Goal: Transaction & Acquisition: Subscribe to service/newsletter

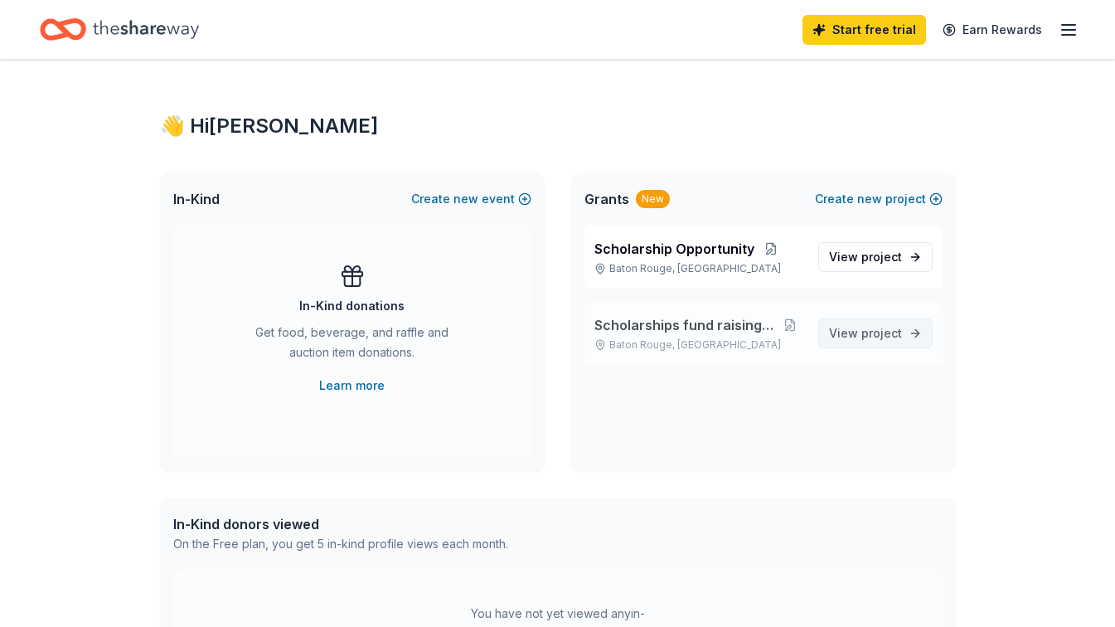
click at [872, 337] on span "project" at bounding box center [881, 333] width 41 height 14
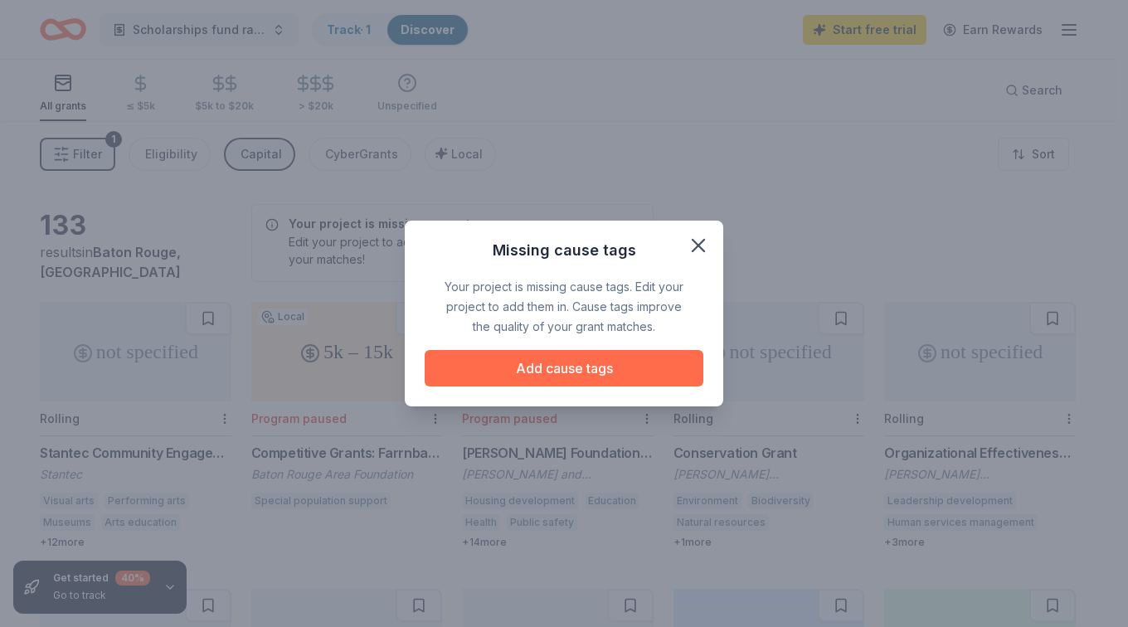
click at [545, 377] on button "Add cause tags" at bounding box center [564, 368] width 279 height 36
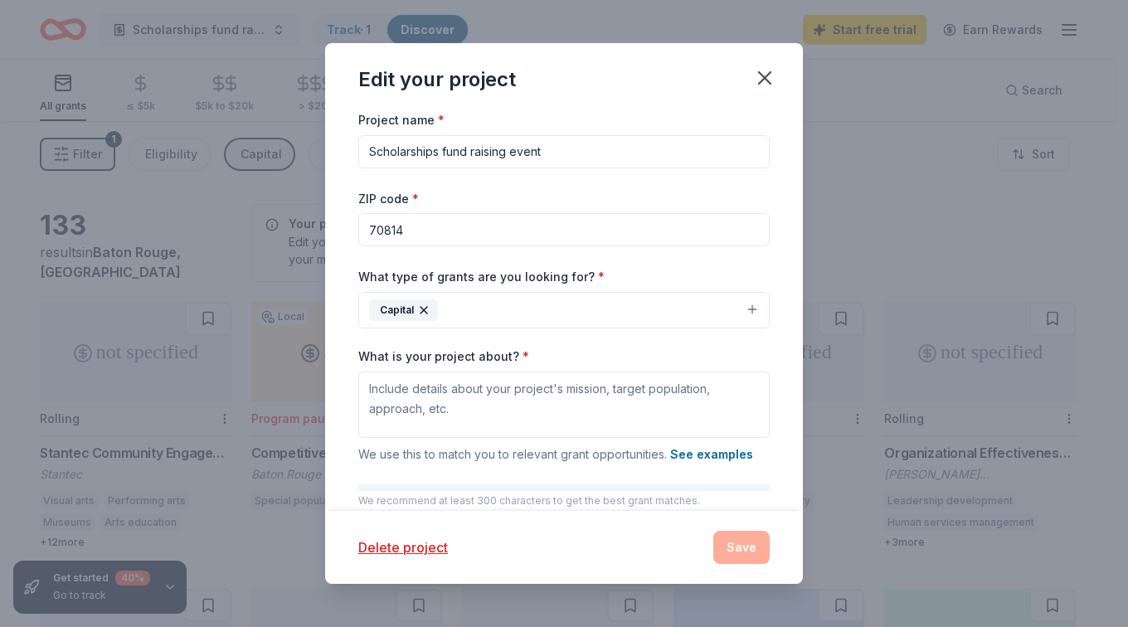
click at [471, 305] on button "Capital" at bounding box center [563, 310] width 411 height 36
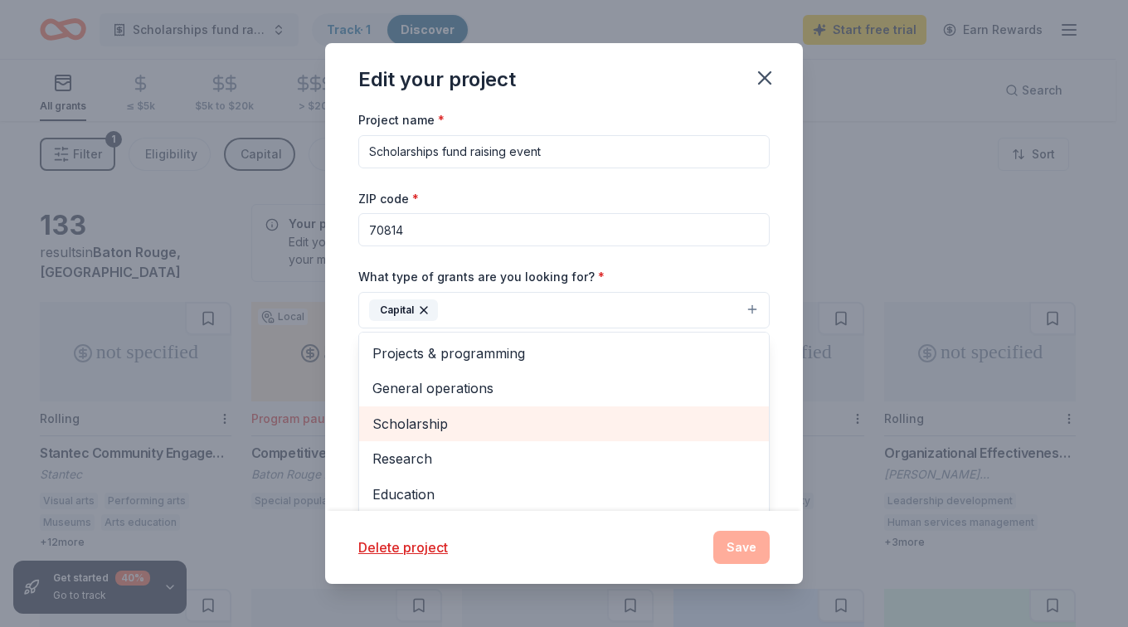
click at [429, 423] on span "Scholarship" at bounding box center [563, 424] width 383 height 22
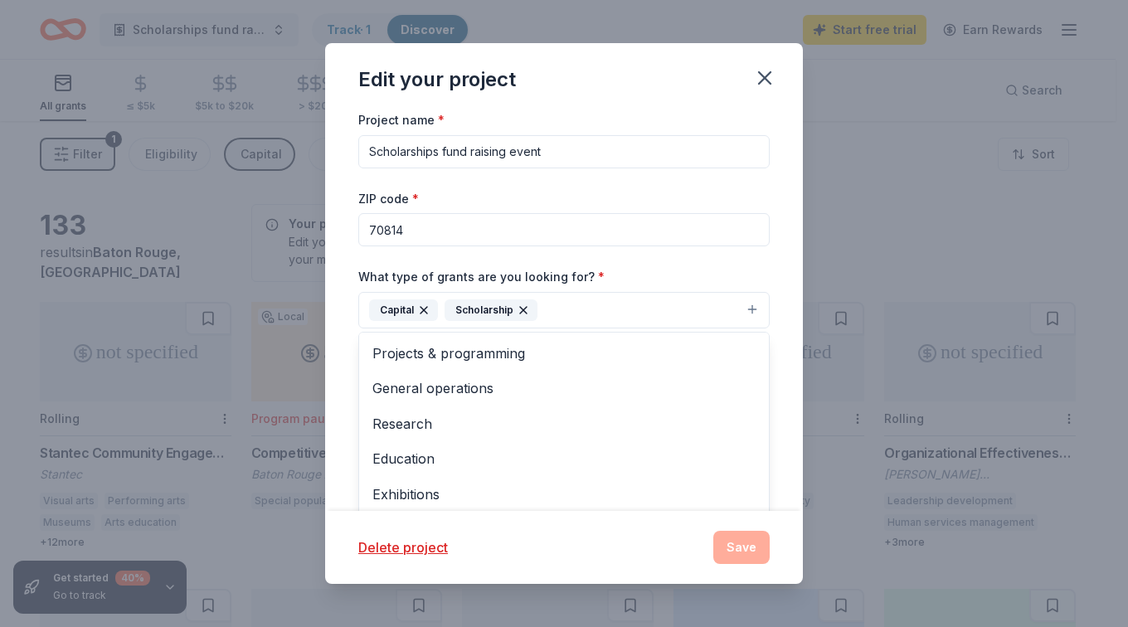
drag, startPoint x: 782, startPoint y: 425, endPoint x: 777, endPoint y: 454, distance: 30.3
click at [777, 454] on div "Project name * Scholarships fund raising event ZIP code * 70814 What type of gr…" at bounding box center [564, 309] width 478 height 401
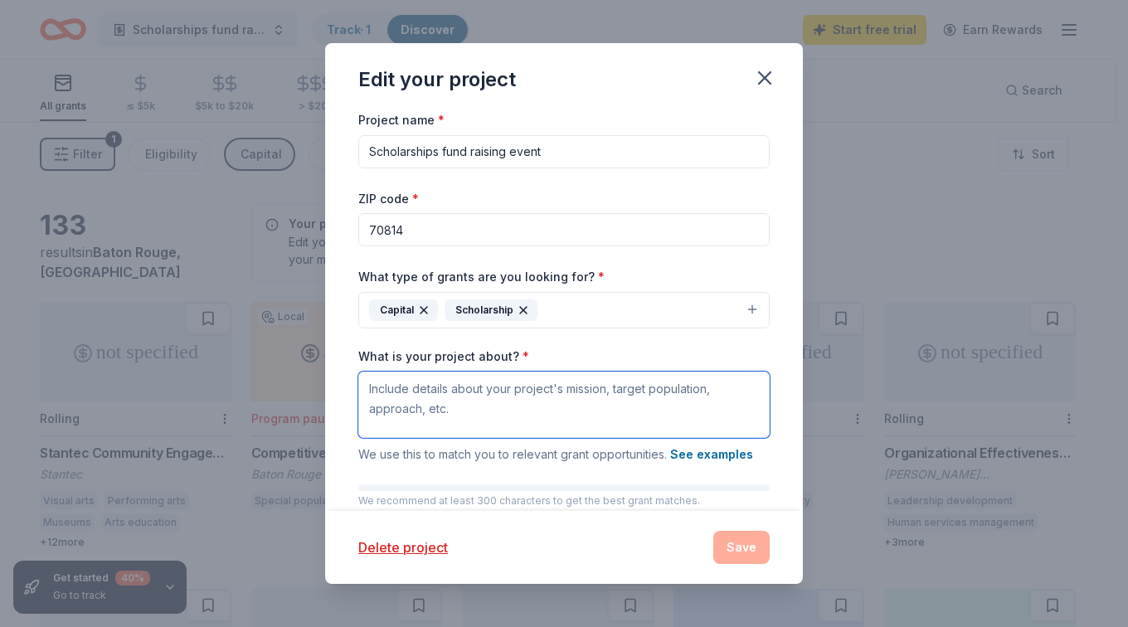
click at [412, 398] on textarea "What is your project about? *" at bounding box center [563, 404] width 411 height 66
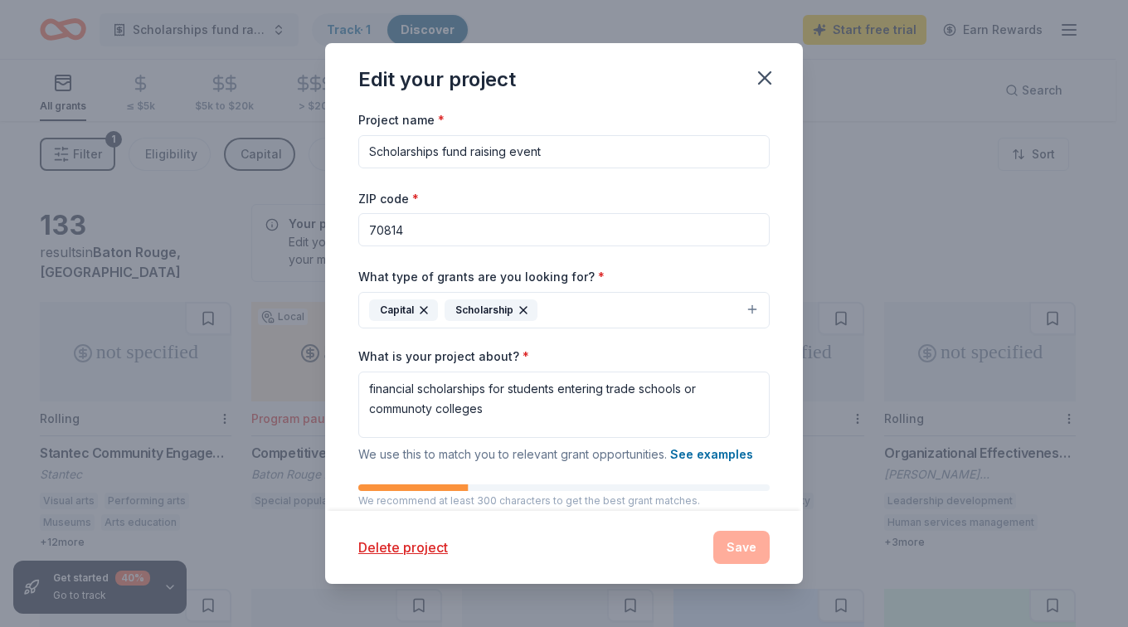
drag, startPoint x: 386, startPoint y: 386, endPoint x: 572, endPoint y: 342, distance: 191.5
drag, startPoint x: 572, startPoint y: 342, endPoint x: 410, endPoint y: 410, distance: 176.2
type textarea "financial scholarships for students entering trade schools or community colleges"
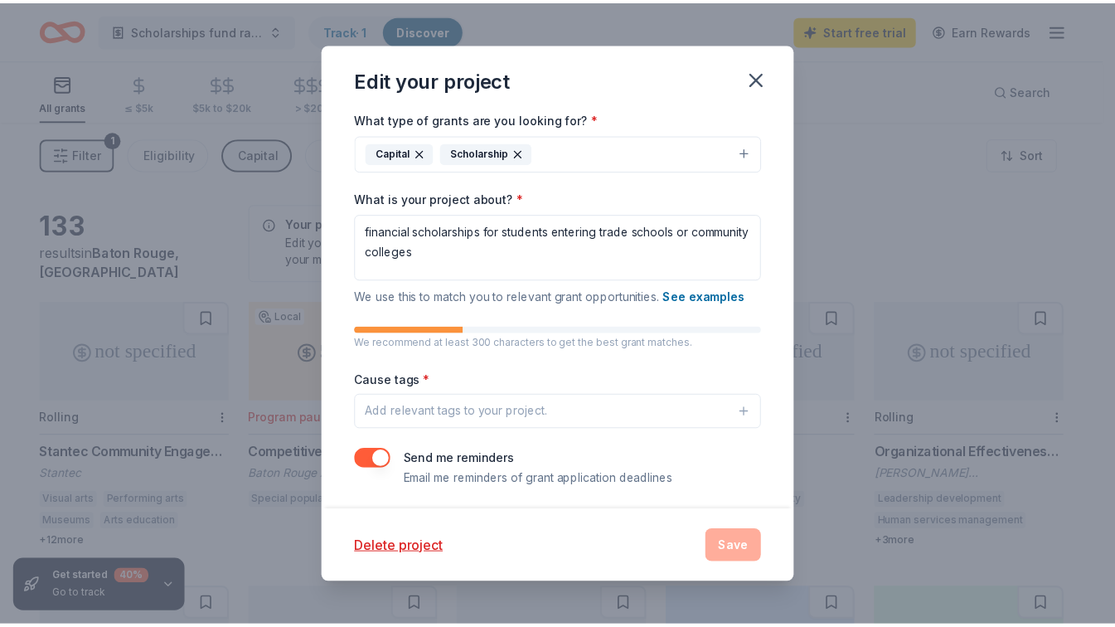
scroll to position [163, 0]
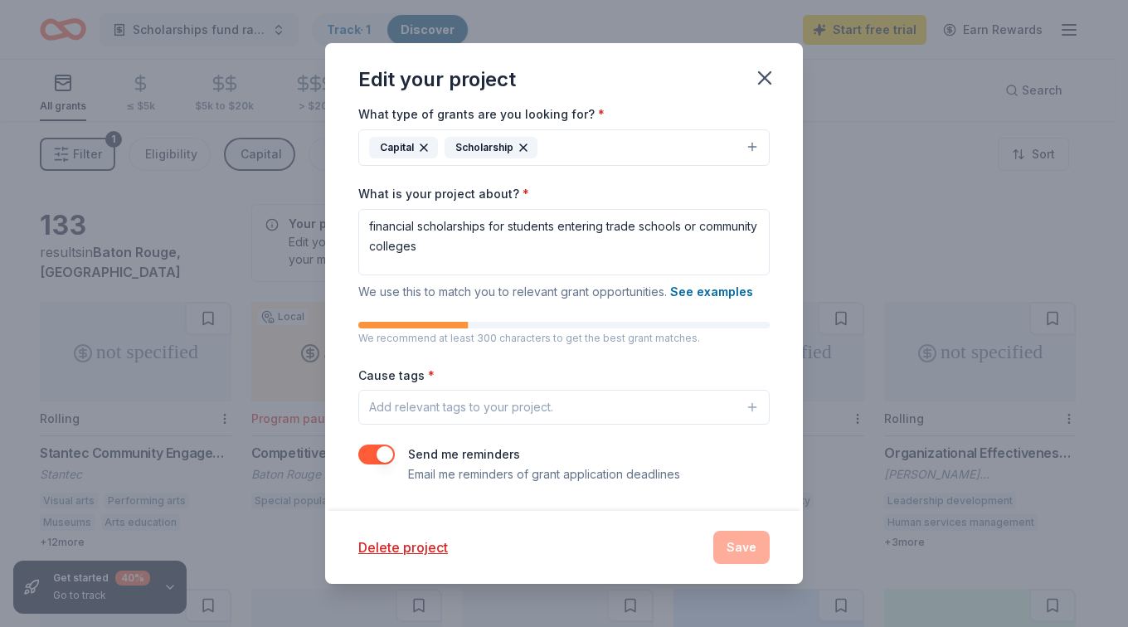
click at [434, 407] on div "Add relevant tags to your project." at bounding box center [461, 407] width 184 height 20
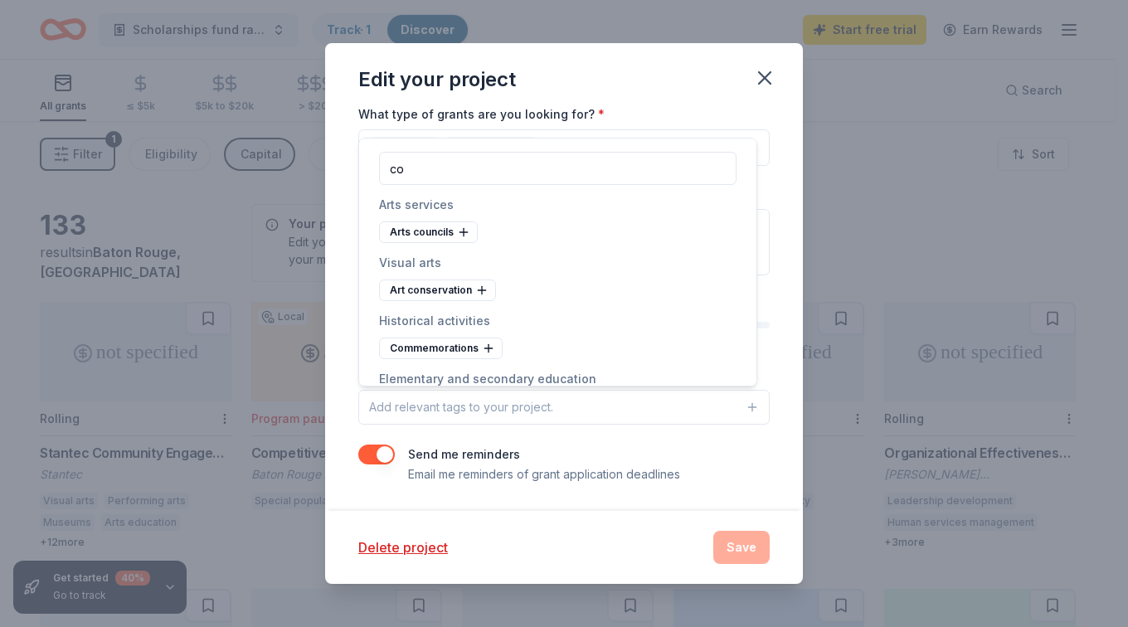
type input "c"
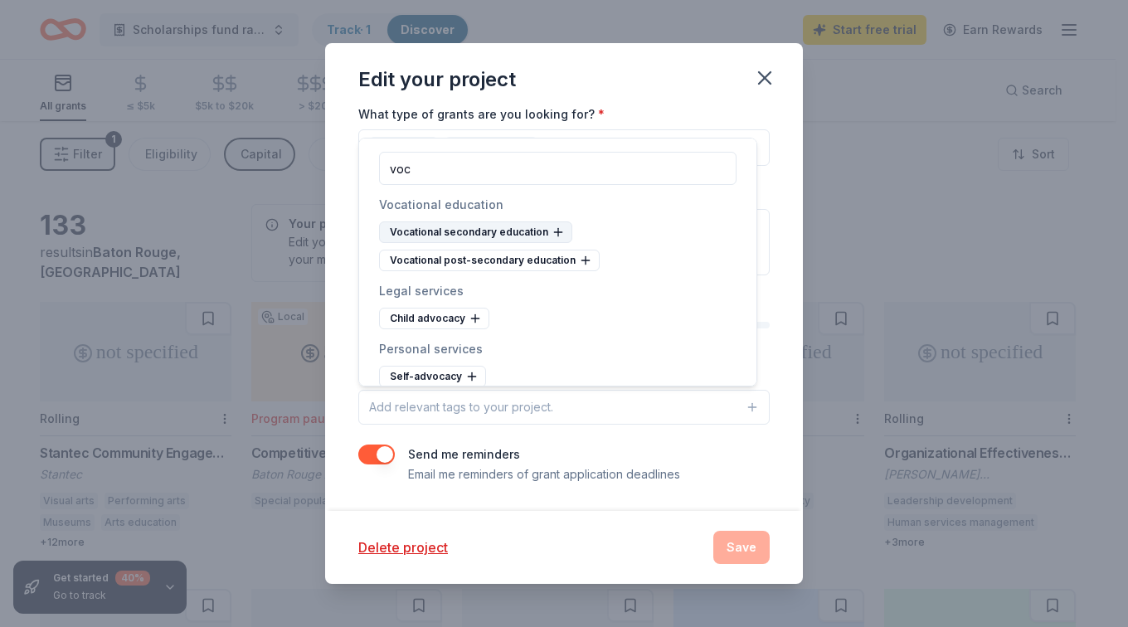
click at [506, 241] on div "Vocational secondary education" at bounding box center [475, 232] width 193 height 22
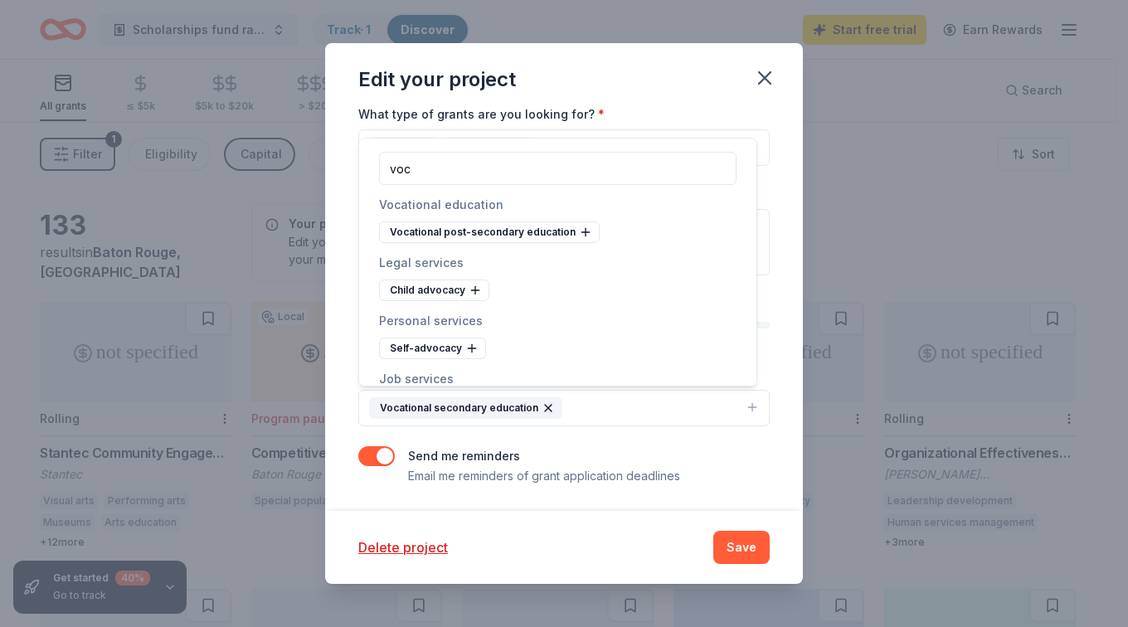
click at [506, 241] on div "Vocational post-secondary education" at bounding box center [489, 232] width 221 height 22
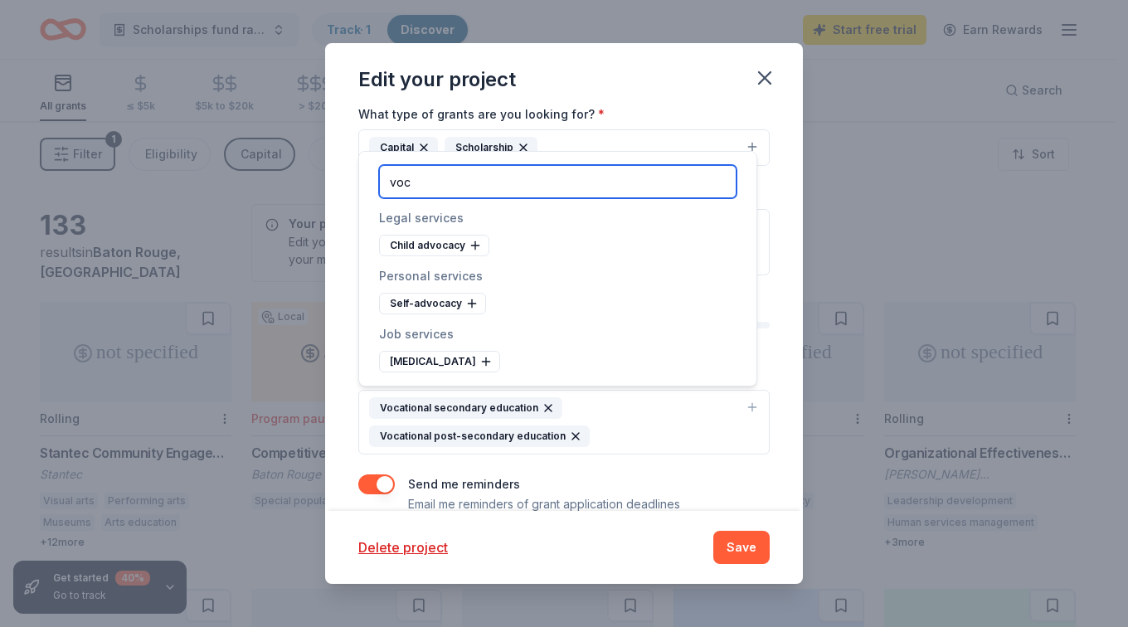
click at [424, 176] on input "voc" at bounding box center [557, 181] width 357 height 33
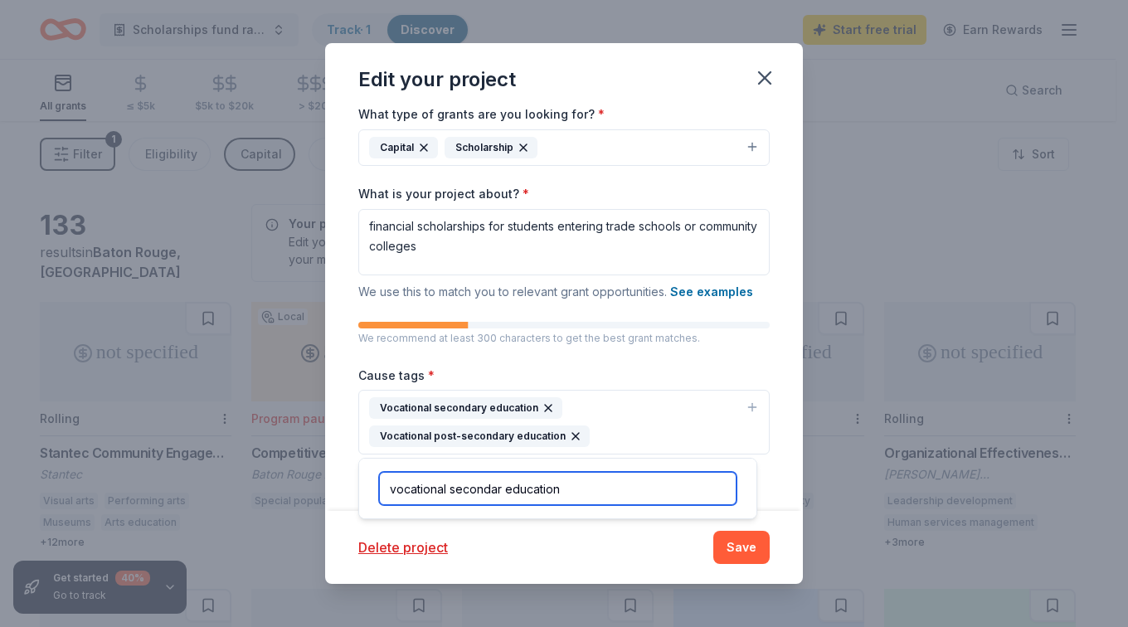
type input "vocational secondar education"
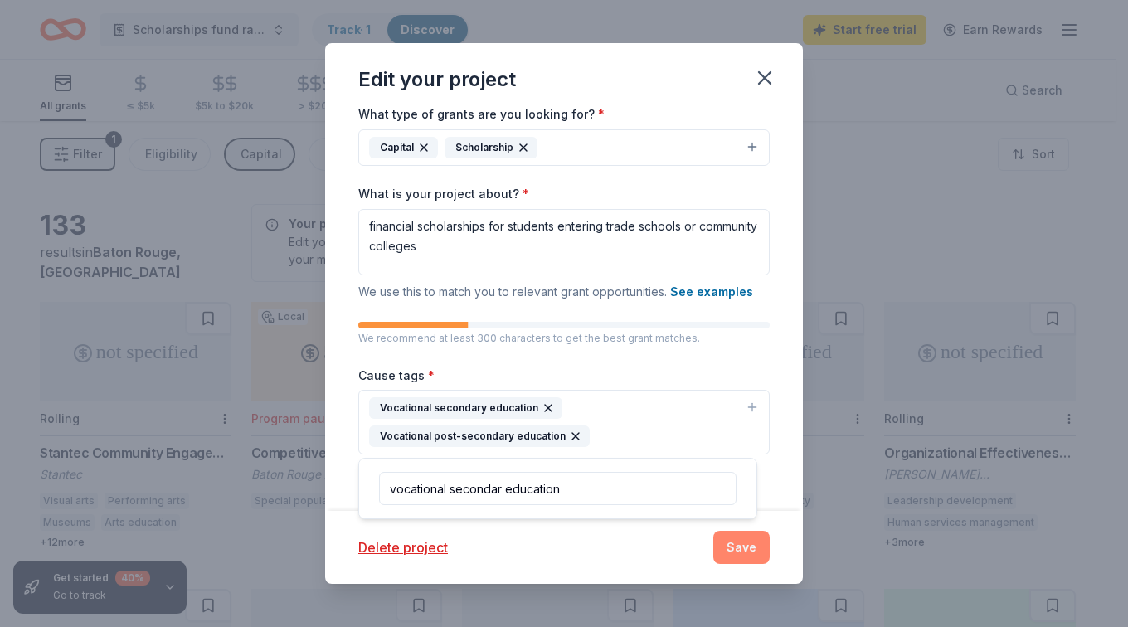
click at [740, 553] on button "Save" at bounding box center [741, 547] width 56 height 33
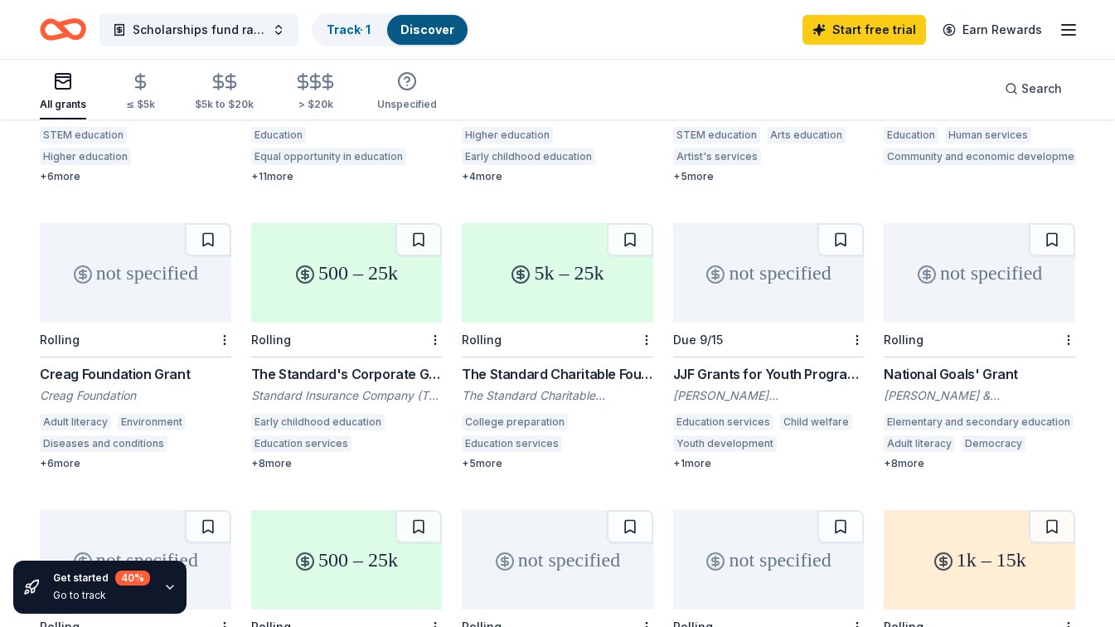
scroll to position [652, 0]
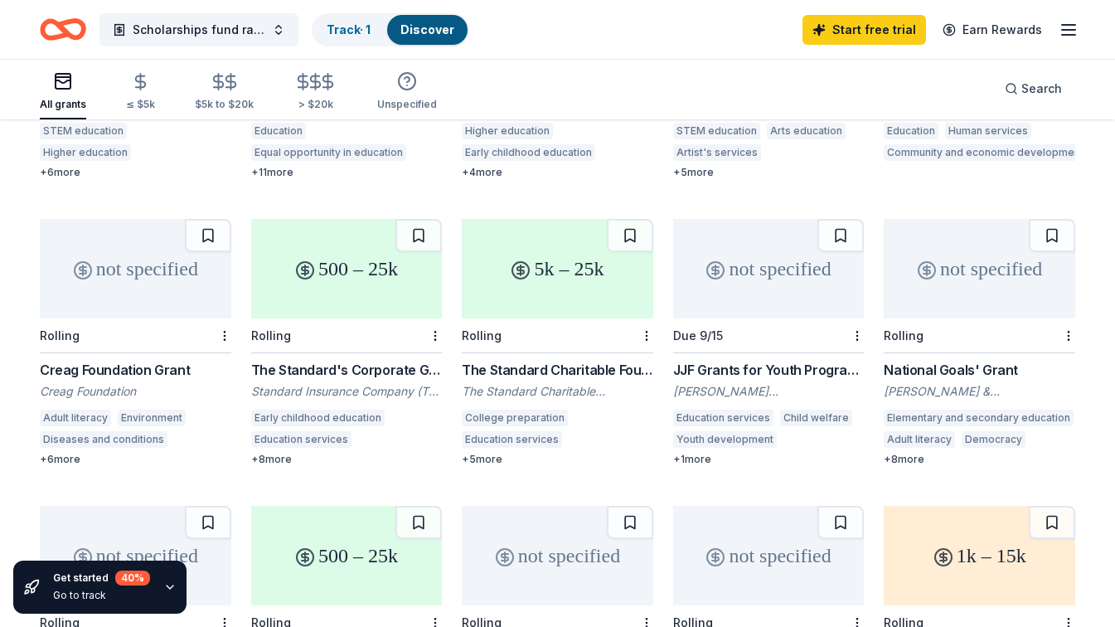
click at [302, 383] on div "Standard Insurance Company (The Standard)" at bounding box center [347, 391] width 192 height 17
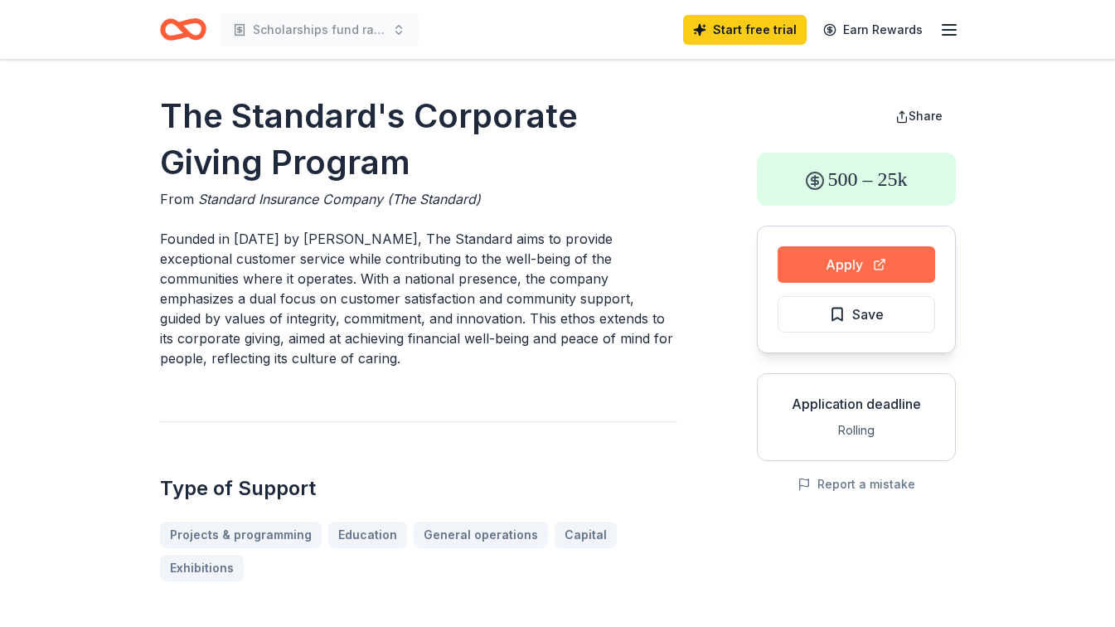
click at [847, 265] on button "Apply" at bounding box center [857, 264] width 158 height 36
click at [810, 272] on button "Apply" at bounding box center [857, 264] width 158 height 36
click at [857, 329] on button "Save" at bounding box center [857, 314] width 158 height 36
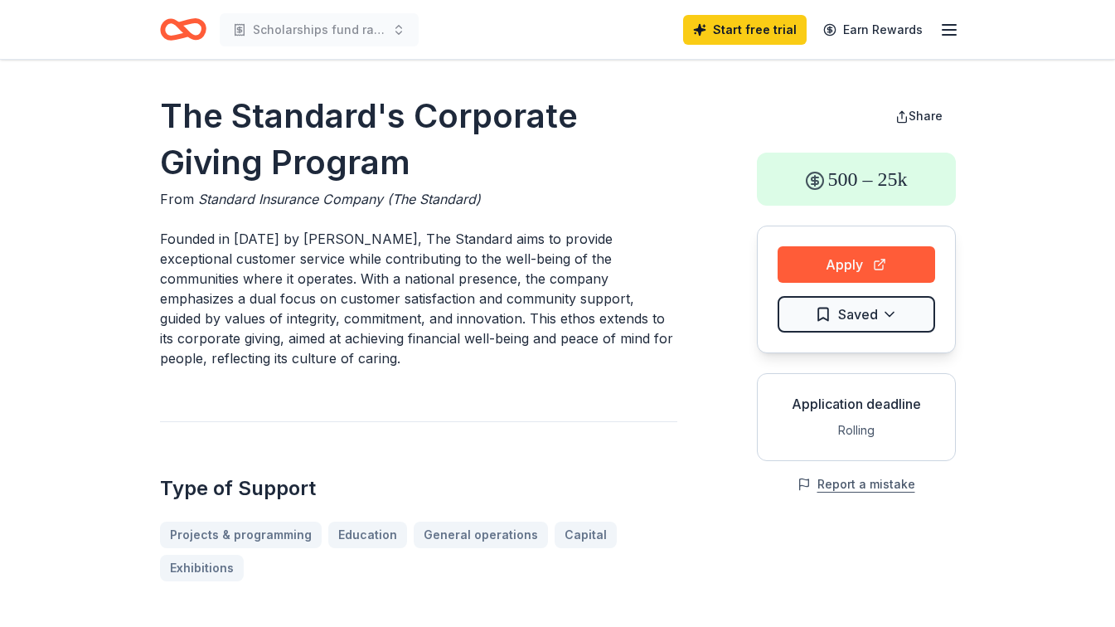
click at [891, 483] on button "Report a mistake" at bounding box center [857, 484] width 118 height 20
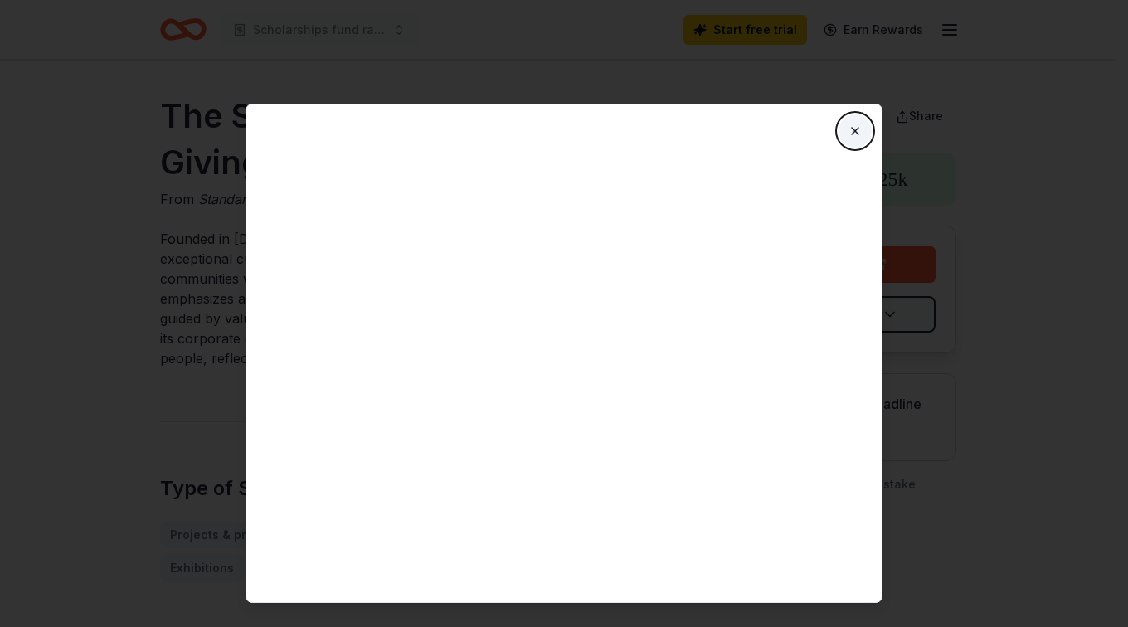
click at [852, 133] on button "Close" at bounding box center [854, 130] width 33 height 33
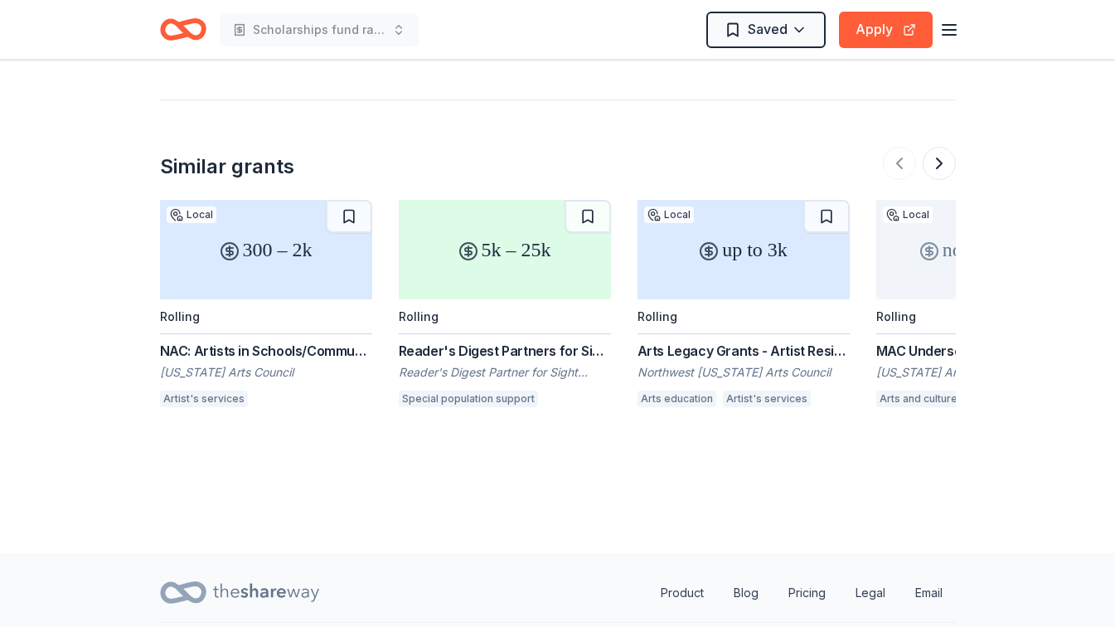
scroll to position [2413, 0]
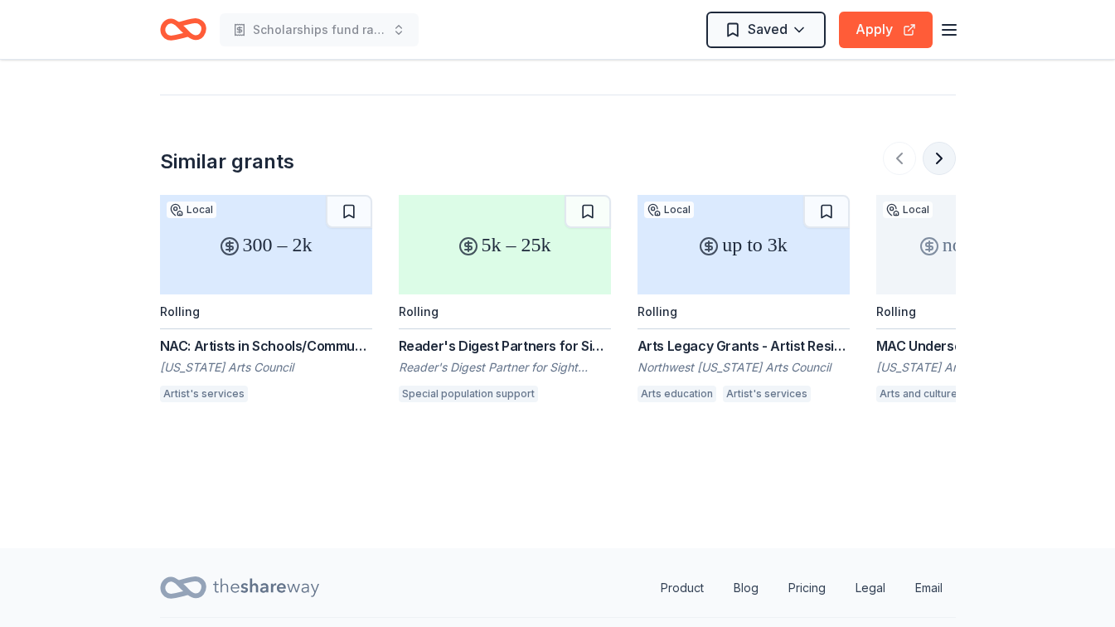
click at [940, 151] on button at bounding box center [939, 158] width 33 height 33
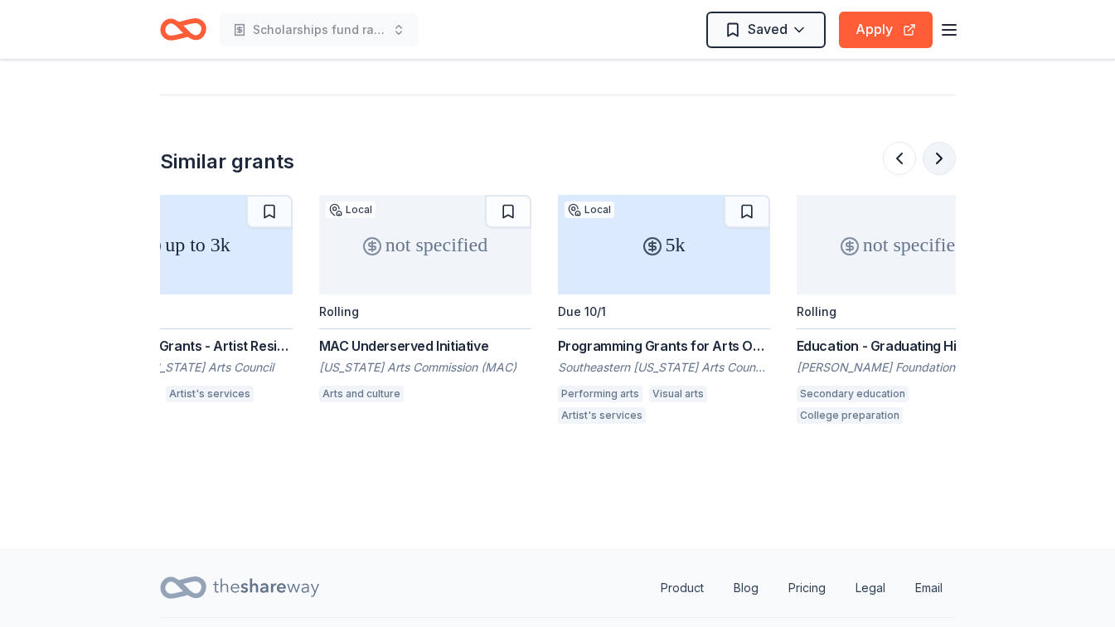
scroll to position [0, 716]
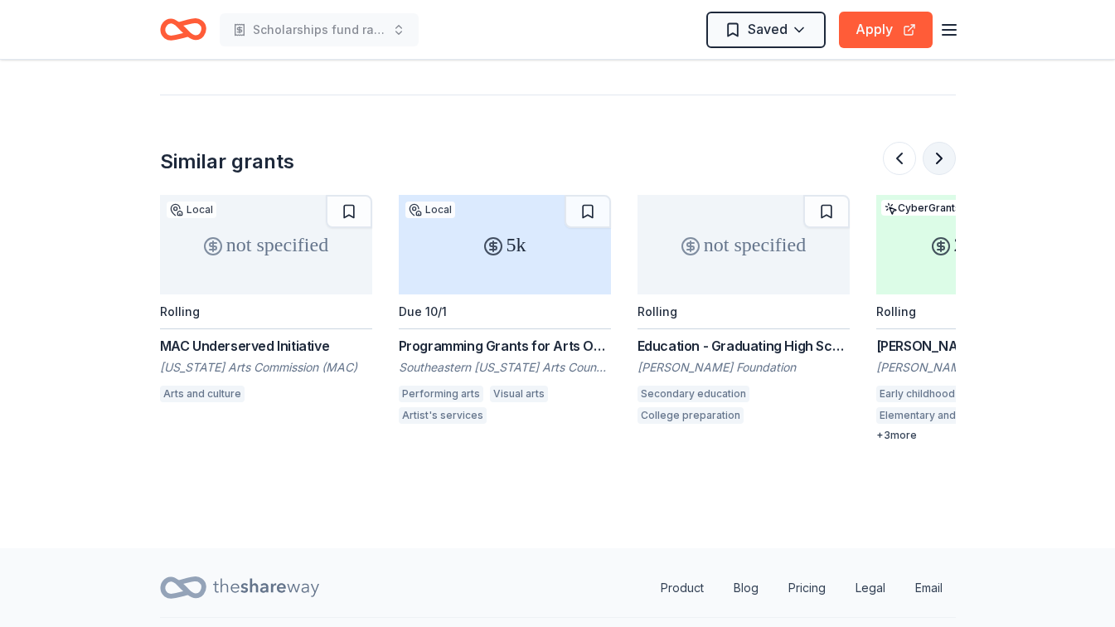
click at [940, 151] on button at bounding box center [939, 158] width 33 height 33
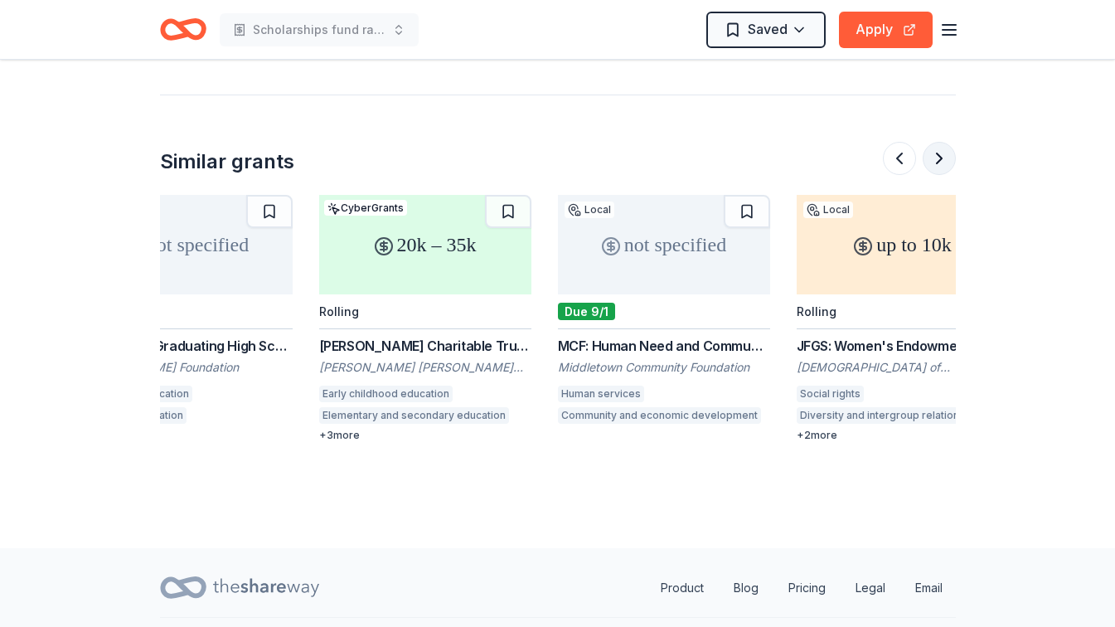
scroll to position [0, 1433]
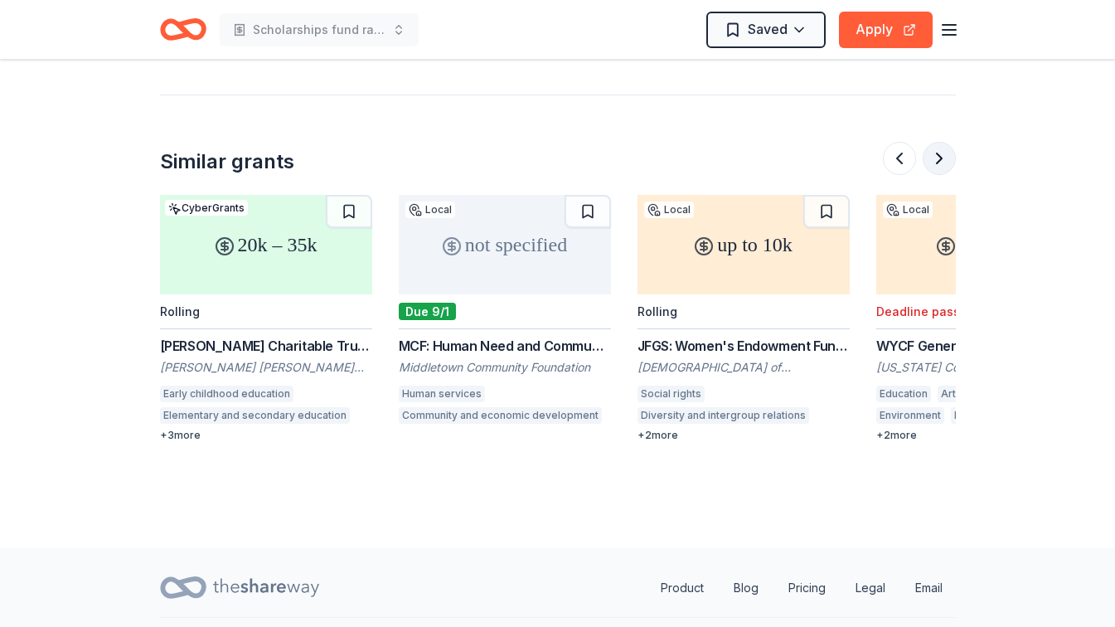
click at [940, 151] on button at bounding box center [939, 158] width 33 height 33
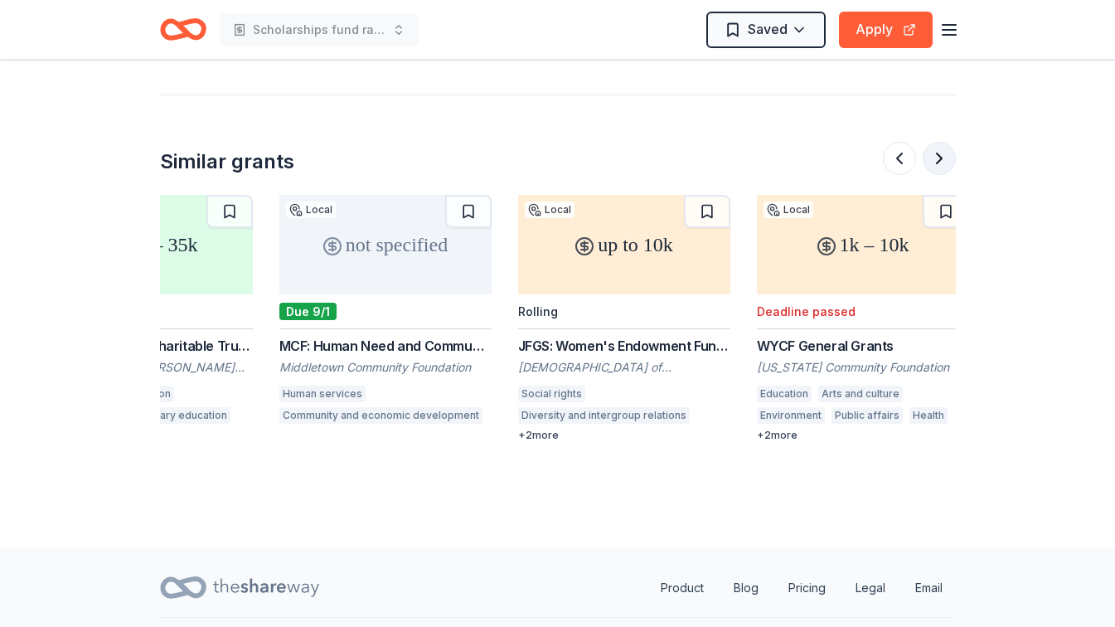
scroll to position [0, 1565]
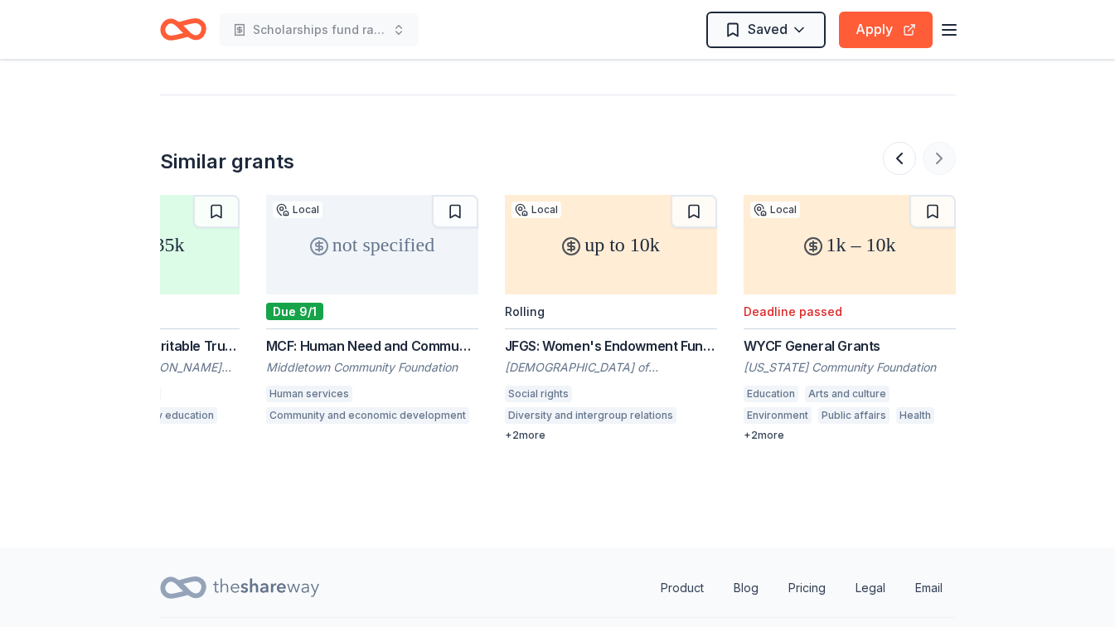
click at [940, 151] on div at bounding box center [919, 158] width 73 height 33
click at [905, 153] on button at bounding box center [899, 158] width 33 height 33
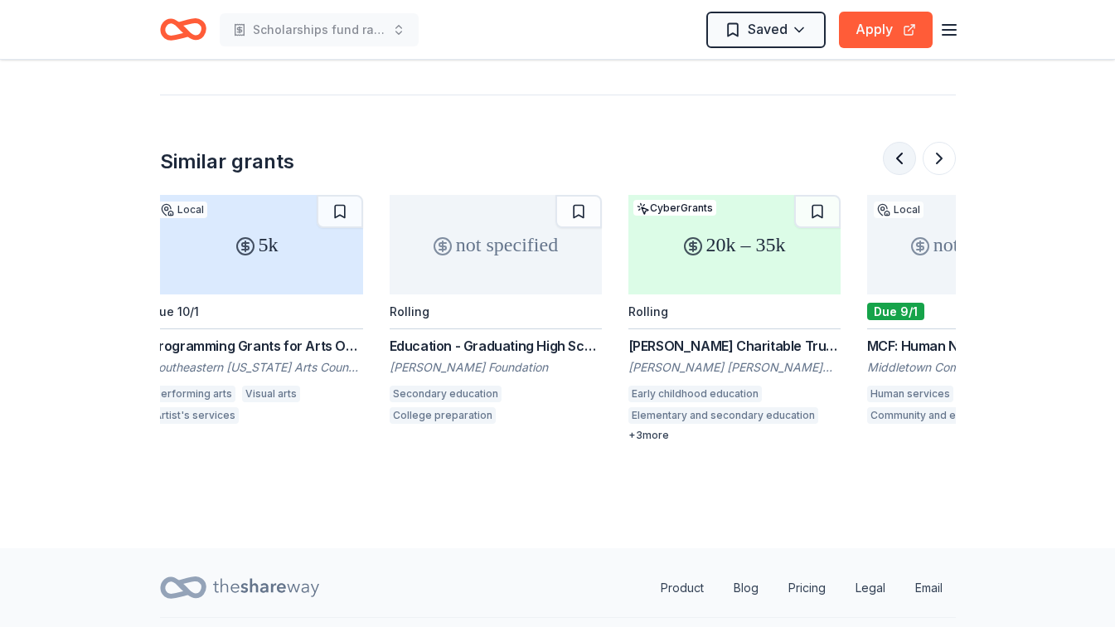
scroll to position [0, 955]
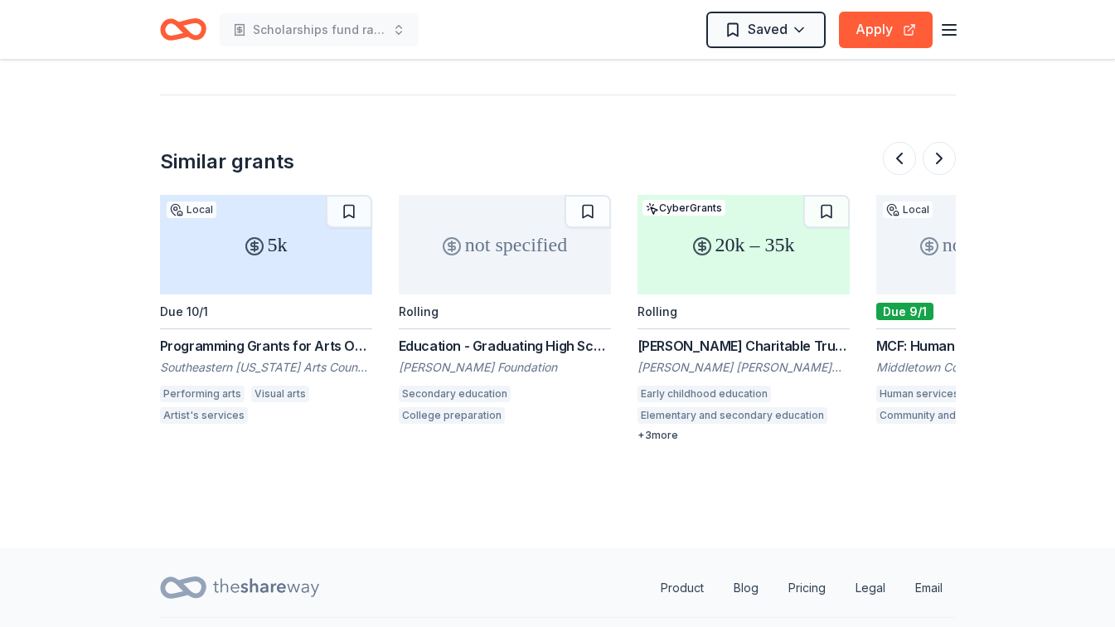
click at [507, 264] on div "not specified" at bounding box center [505, 244] width 212 height 99
click at [939, 163] on button at bounding box center [939, 158] width 33 height 33
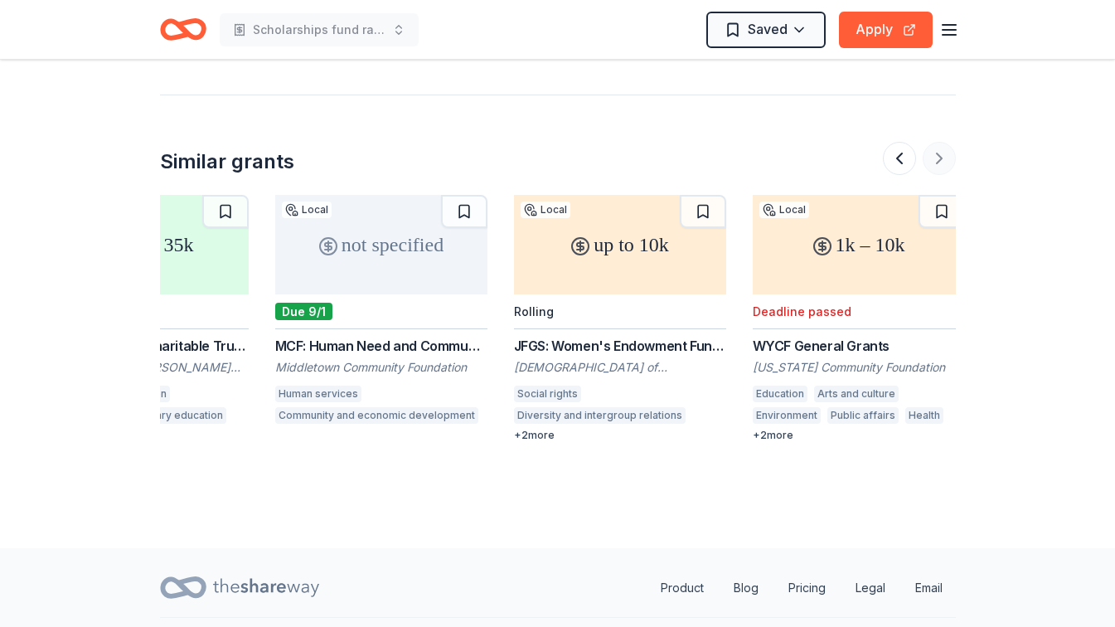
scroll to position [0, 1565]
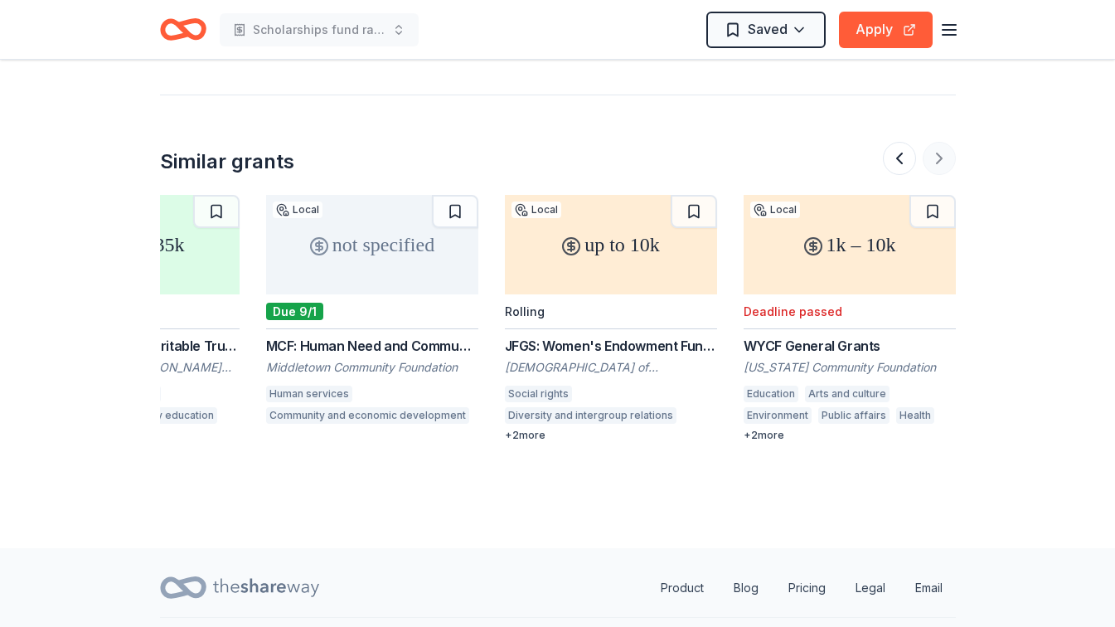
click at [939, 163] on div at bounding box center [919, 158] width 73 height 33
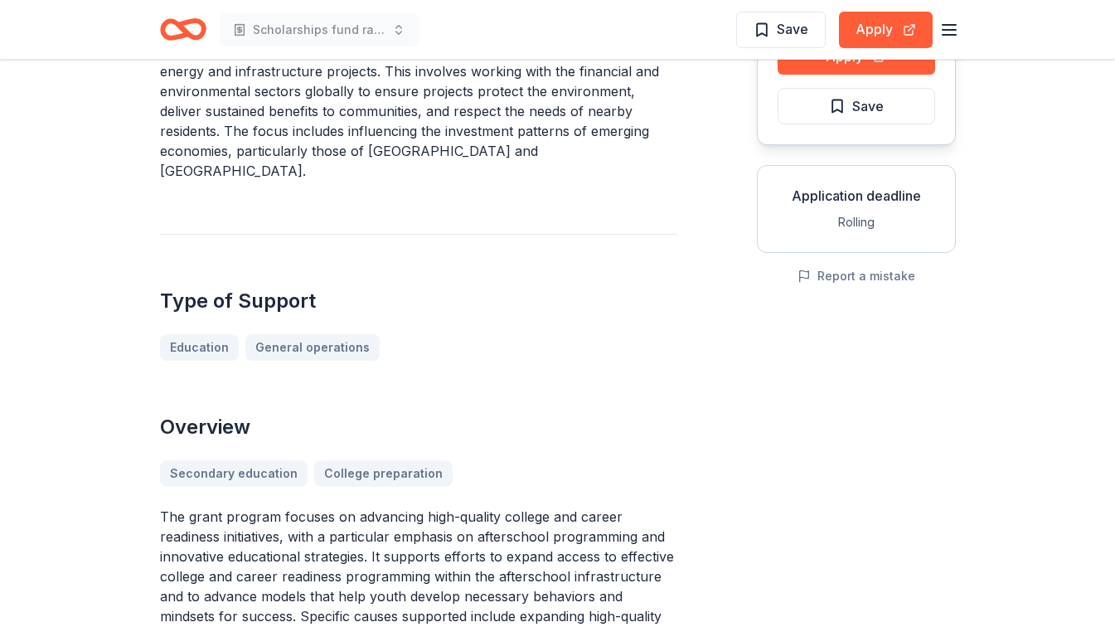
scroll to position [203, 0]
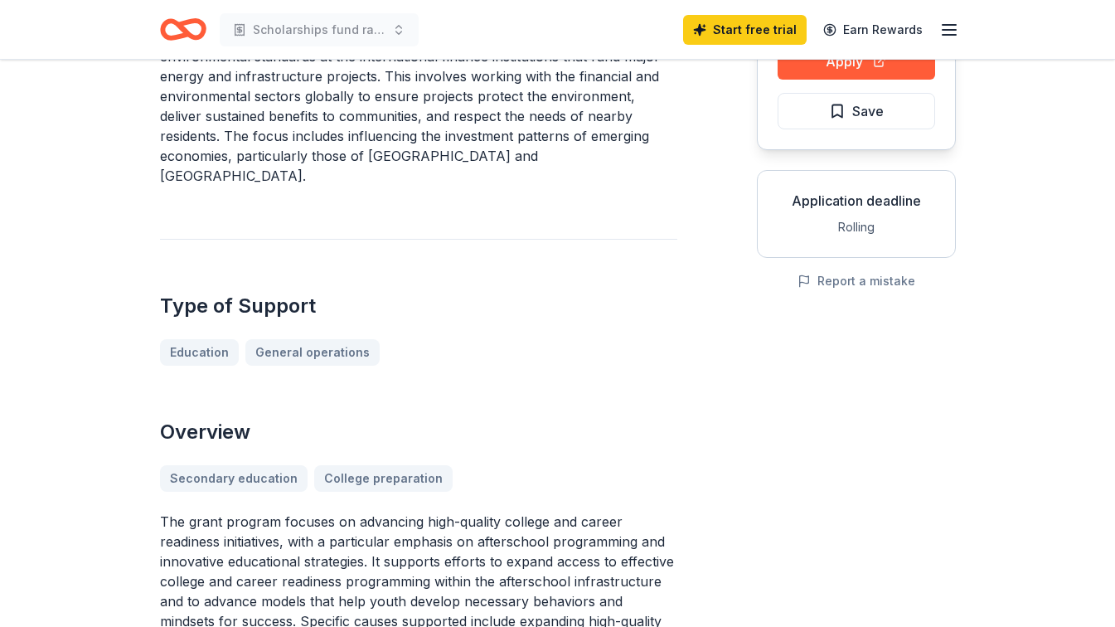
drag, startPoint x: 1066, startPoint y: 137, endPoint x: 1055, endPoint y: 60, distance: 77.9
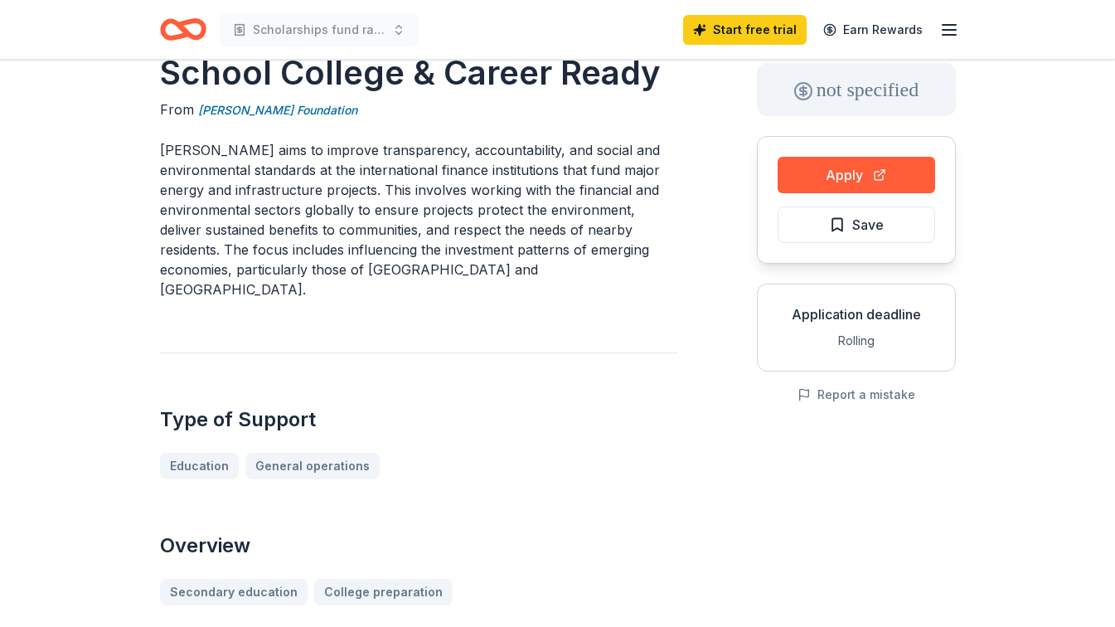
scroll to position [0, 0]
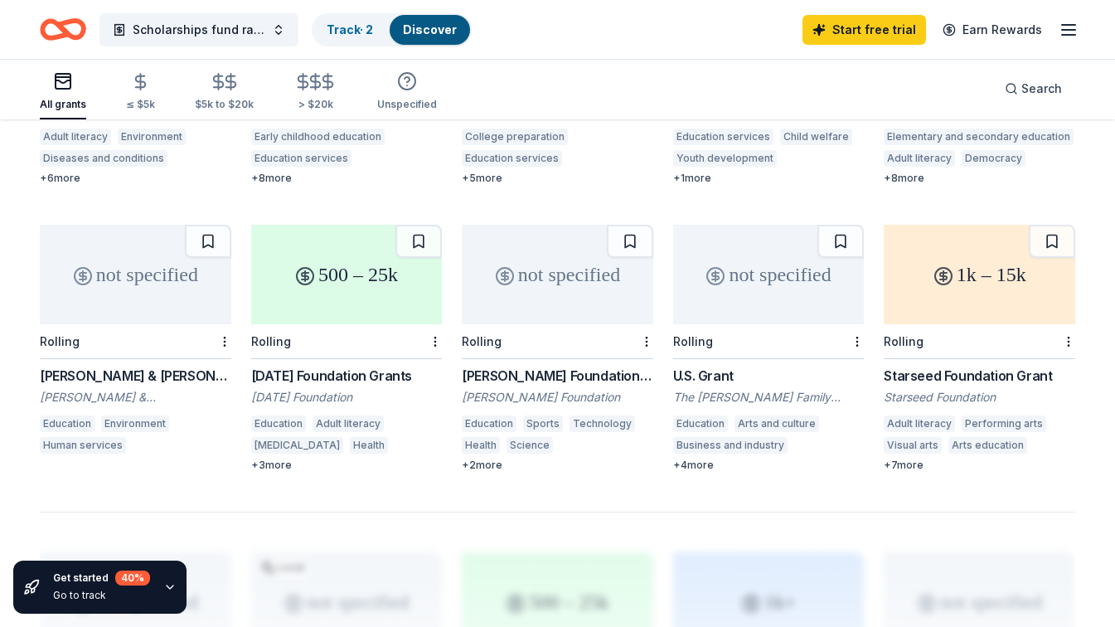
scroll to position [929, 0]
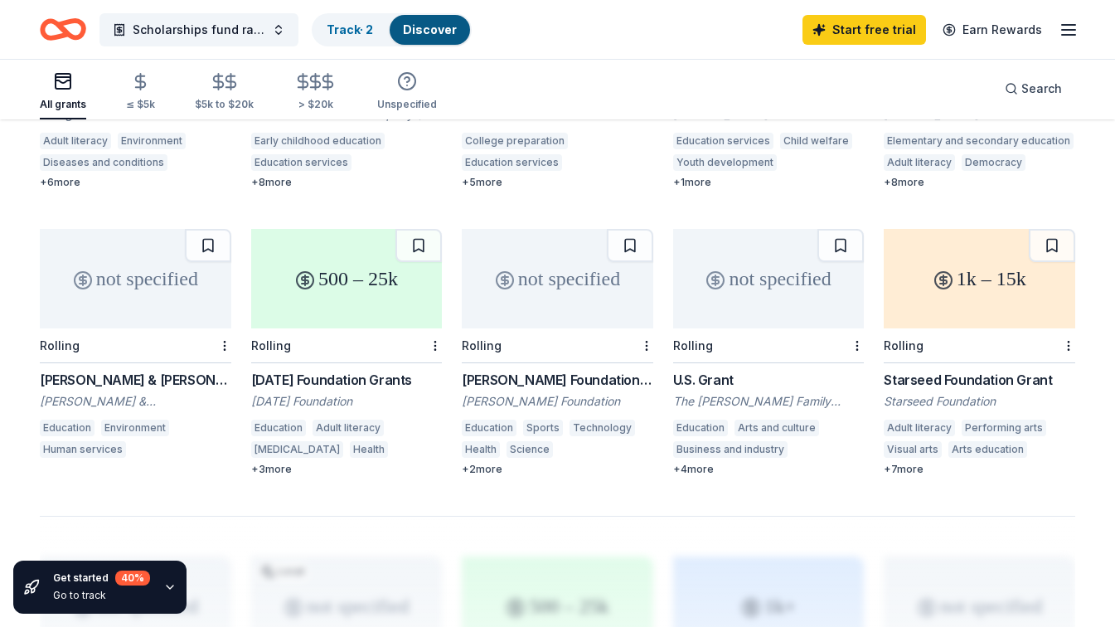
click at [718, 343] on div "not specified Rolling U.S. Grant The [PERSON_NAME] Family Foundation Education …" at bounding box center [769, 352] width 192 height 247
click at [962, 349] on div "1k – 15k Rolling Starseed Foundation Grant Starseed Foundation Adult literacy P…" at bounding box center [980, 352] width 192 height 247
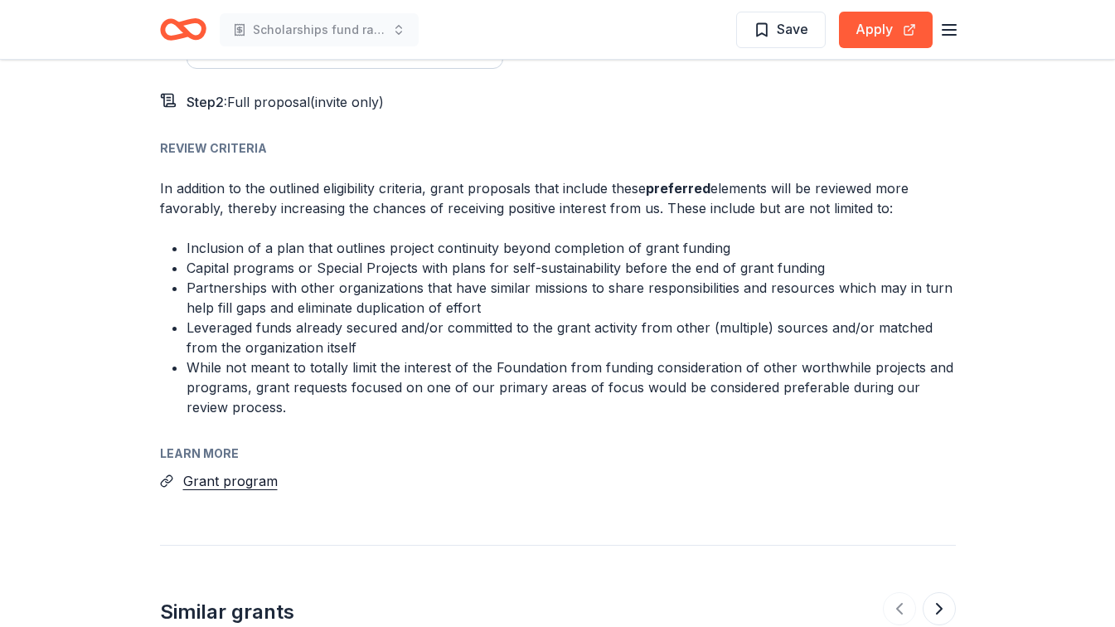
scroll to position [2054, 0]
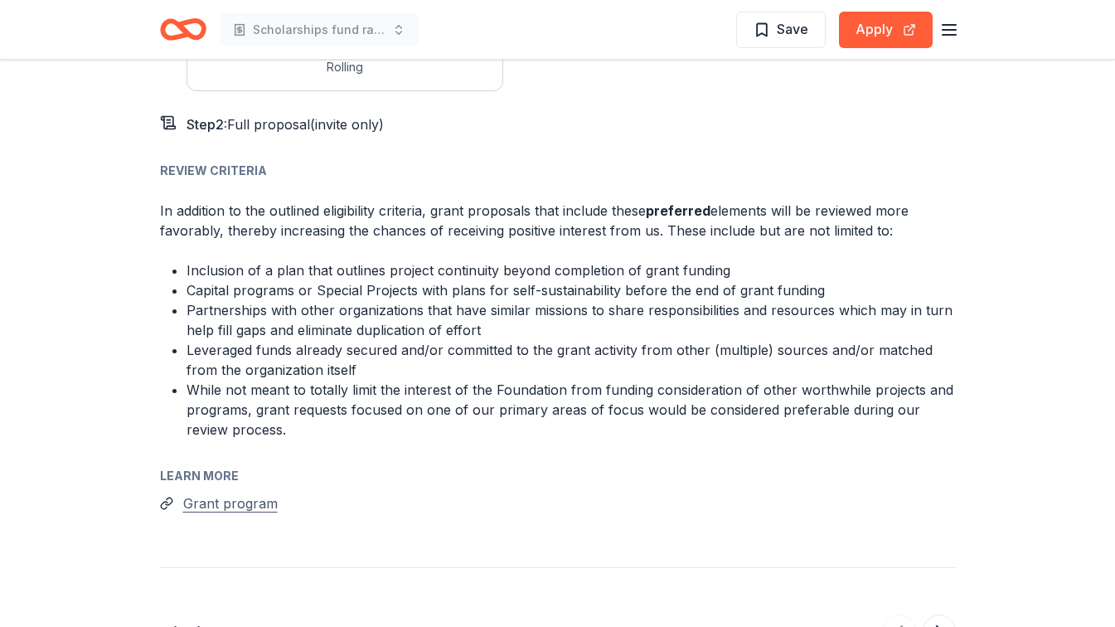
click at [243, 493] on button "Grant program" at bounding box center [230, 504] width 95 height 22
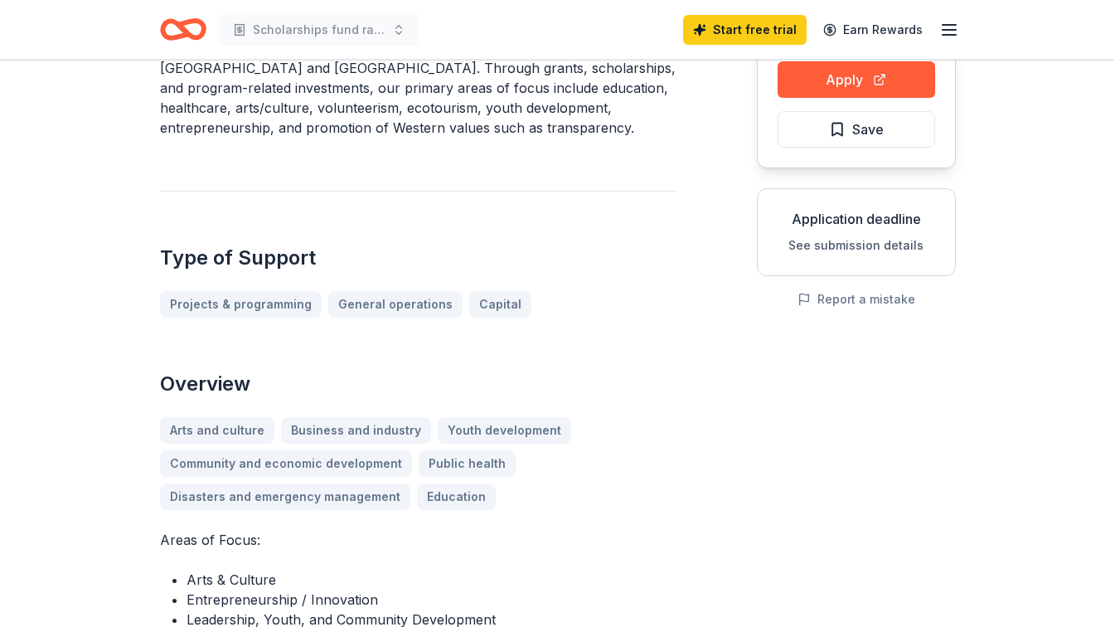
scroll to position [187, 0]
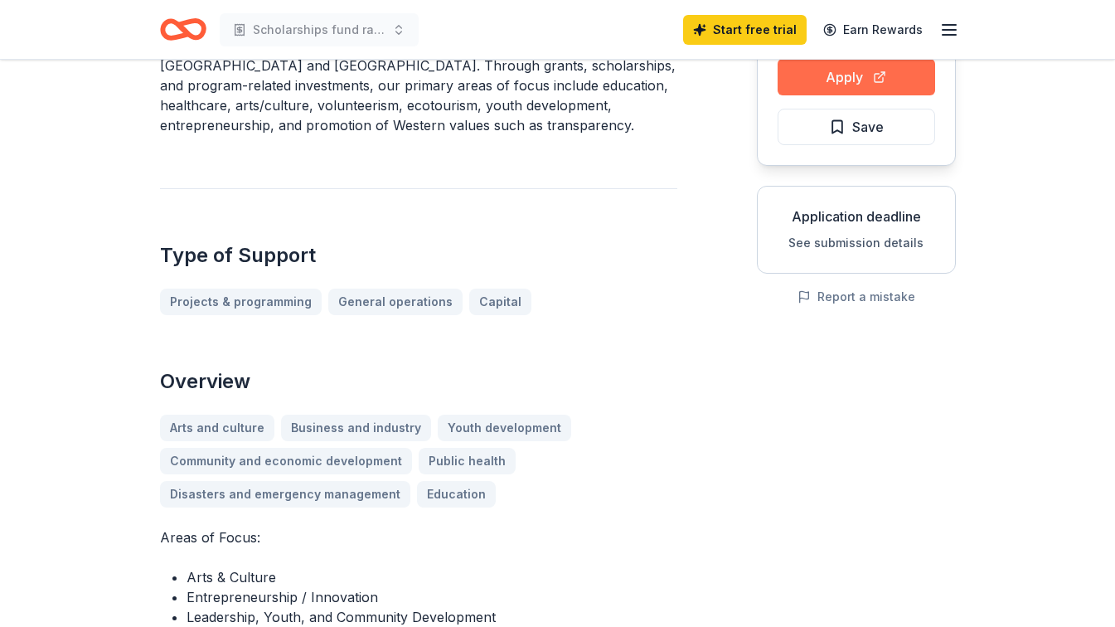
click at [871, 84] on button "Apply" at bounding box center [857, 77] width 158 height 36
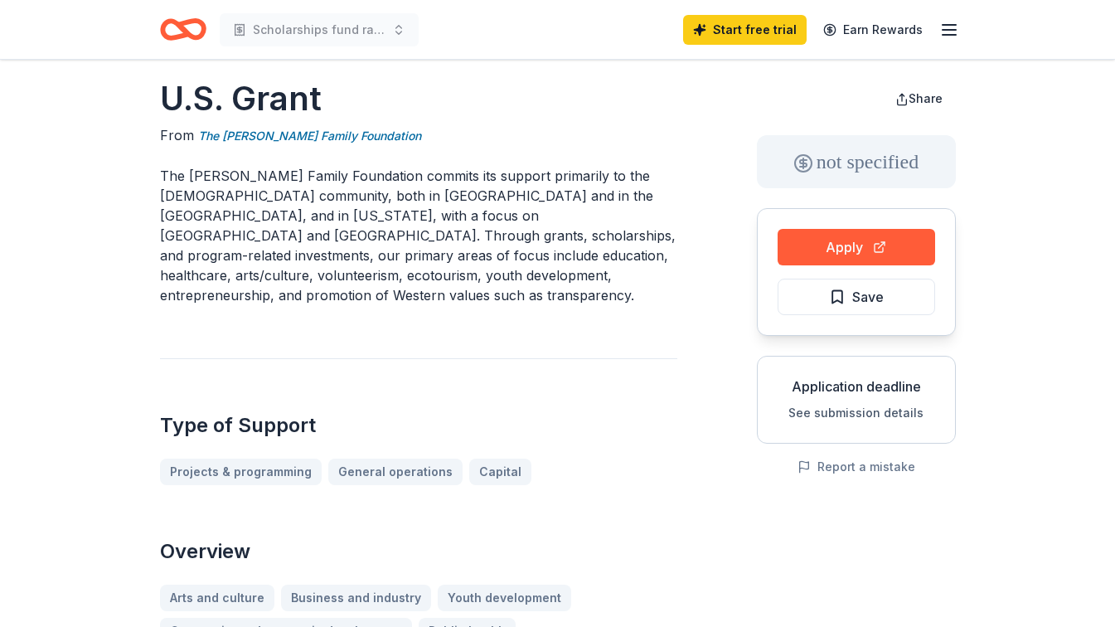
scroll to position [0, 0]
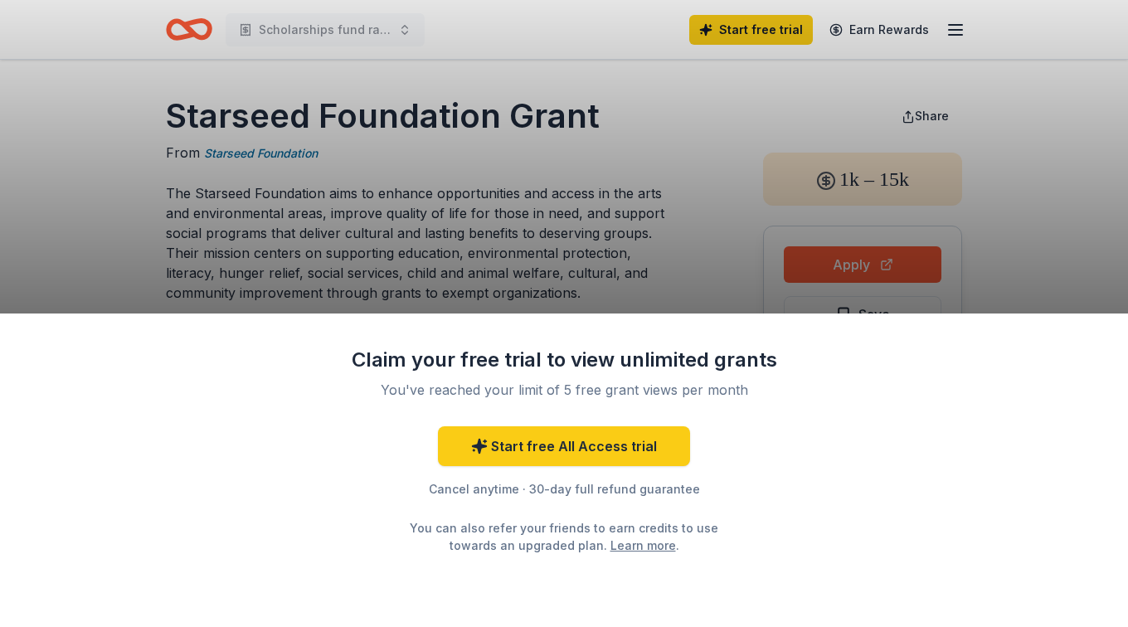
click at [1073, 380] on div "Claim your free trial to view unlimited grants You've reached your limit of 5 f…" at bounding box center [564, 469] width 1128 height 313
click at [1007, 248] on div "Claim your free trial to view unlimited grants You've reached your limit of 5 f…" at bounding box center [564, 313] width 1128 height 627
click at [1075, 94] on div "Claim your free trial to view unlimited grants You've reached your limit of 5 f…" at bounding box center [564, 313] width 1128 height 627
click at [847, 263] on div "Claim your free trial to view unlimited grants You've reached your limit of 5 f…" at bounding box center [564, 313] width 1128 height 627
drag, startPoint x: 1103, startPoint y: 179, endPoint x: 1118, endPoint y: 317, distance: 138.5
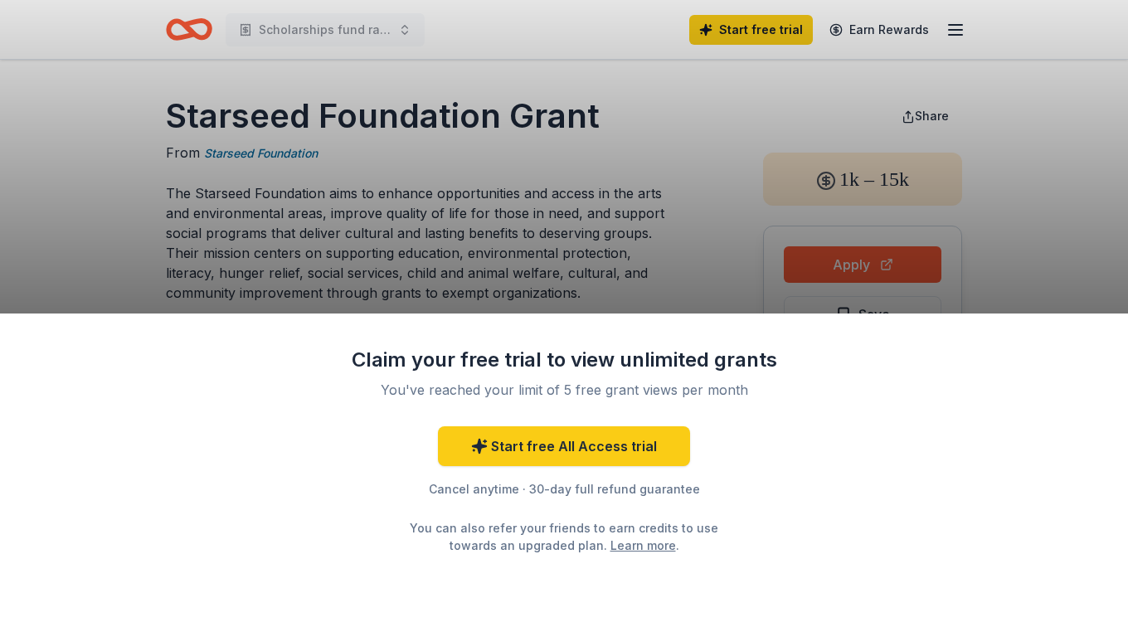
click at [1114, 317] on div "Claim your free trial to view unlimited grants You've reached your limit of 5 f…" at bounding box center [564, 313] width 1128 height 627
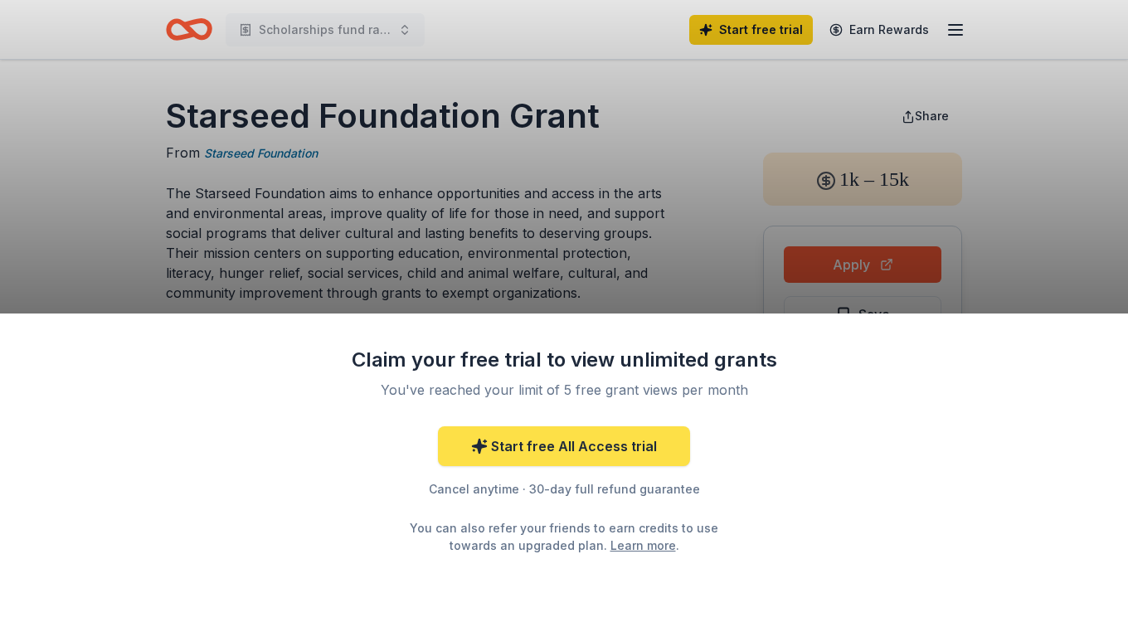
click at [599, 448] on link "Start free All Access trial" at bounding box center [564, 446] width 252 height 40
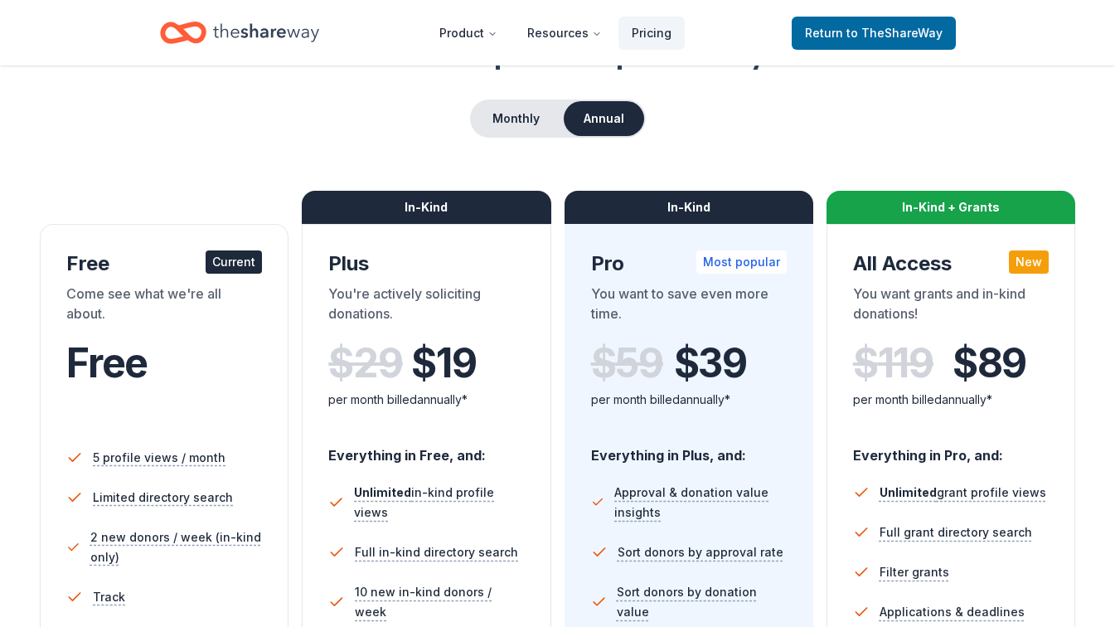
scroll to position [138, 0]
